Goal: Find contact information: Obtain details needed to contact an individual or organization

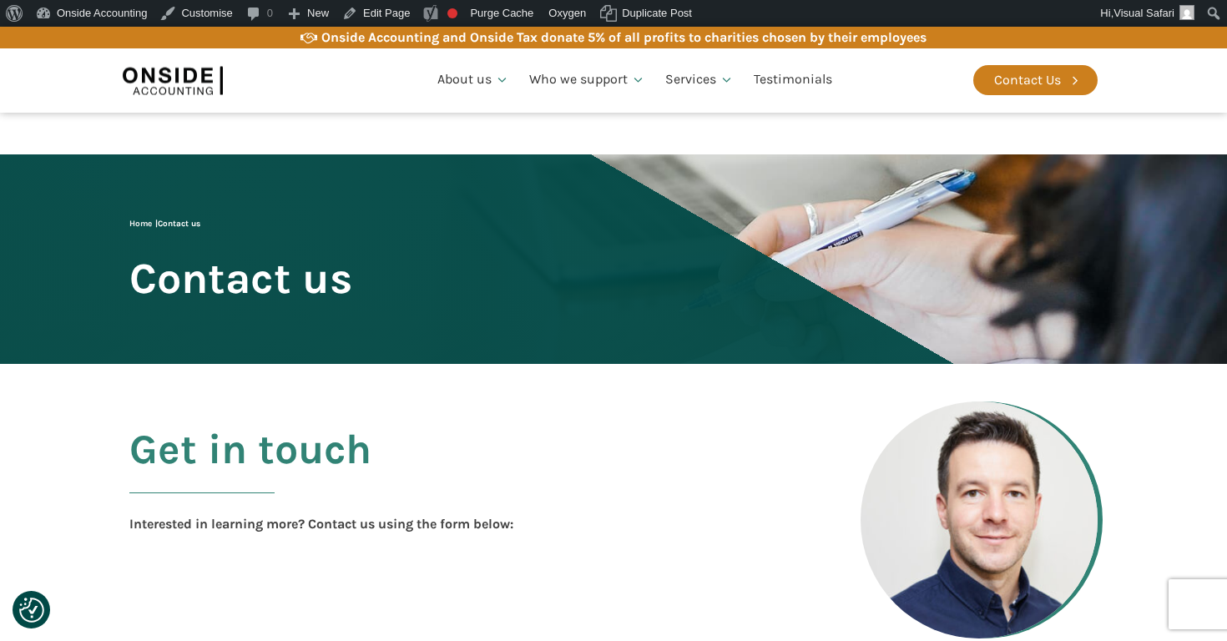
scroll to position [280, 0]
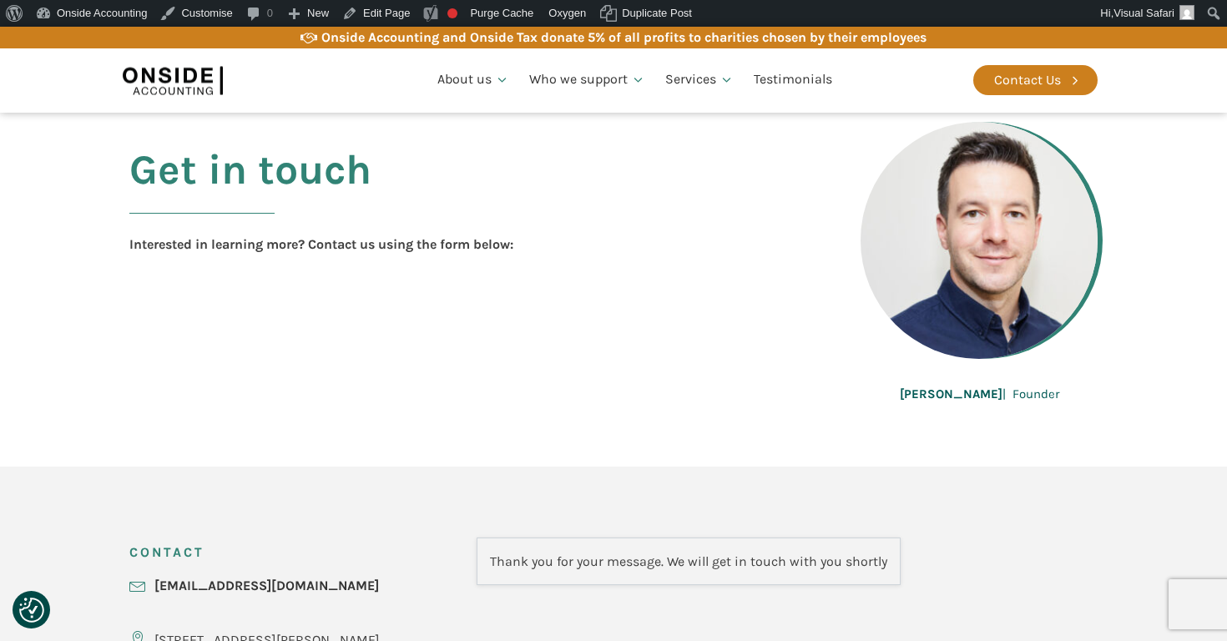
click at [959, 384] on div "[PERSON_NAME] | Founder" at bounding box center [979, 394] width 159 height 20
click at [963, 389] on b "[PERSON_NAME]" at bounding box center [951, 394] width 103 height 15
click at [978, 389] on b "[PERSON_NAME]" at bounding box center [951, 394] width 103 height 15
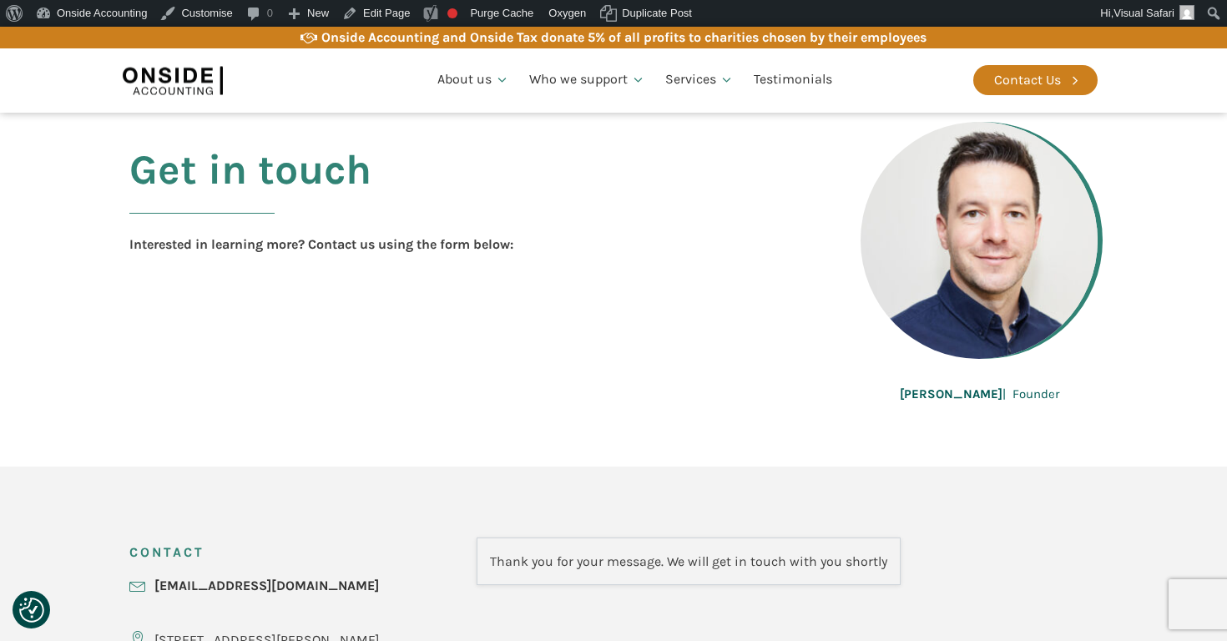
click at [978, 389] on b "[PERSON_NAME]" at bounding box center [951, 394] width 103 height 15
drag, startPoint x: 967, startPoint y: 278, endPoint x: 684, endPoint y: 124, distance: 322.0
click at [681, 126] on div "Get in touch Interested in learning more? Contact us using the form below: [PER…" at bounding box center [614, 275] width 1002 height 382
